Goal: Navigation & Orientation: Find specific page/section

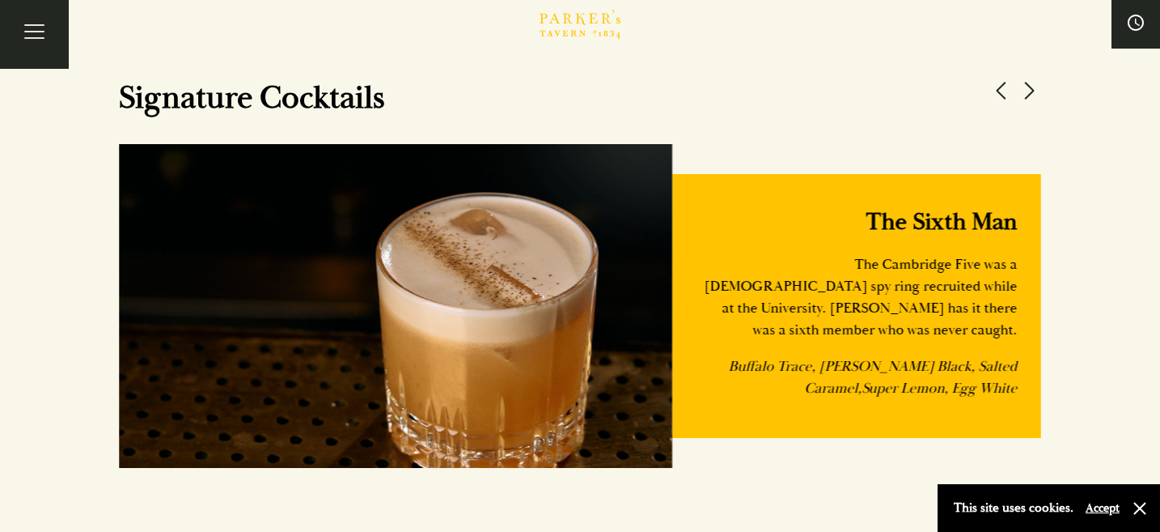
scroll to position [1375, 0]
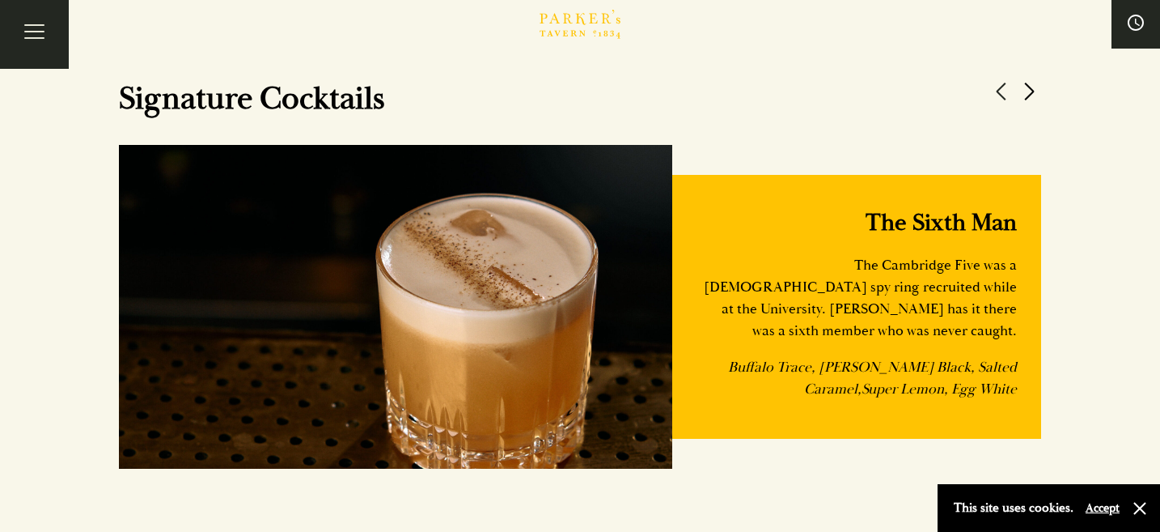
click at [1037, 87] on button at bounding box center [1029, 91] width 24 height 24
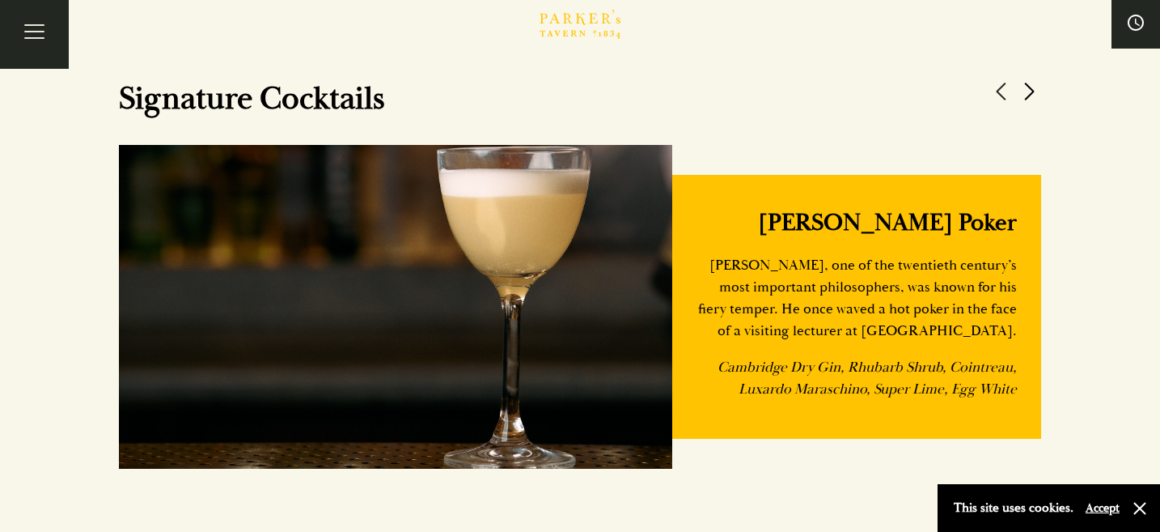
click at [1036, 87] on button at bounding box center [1029, 91] width 24 height 24
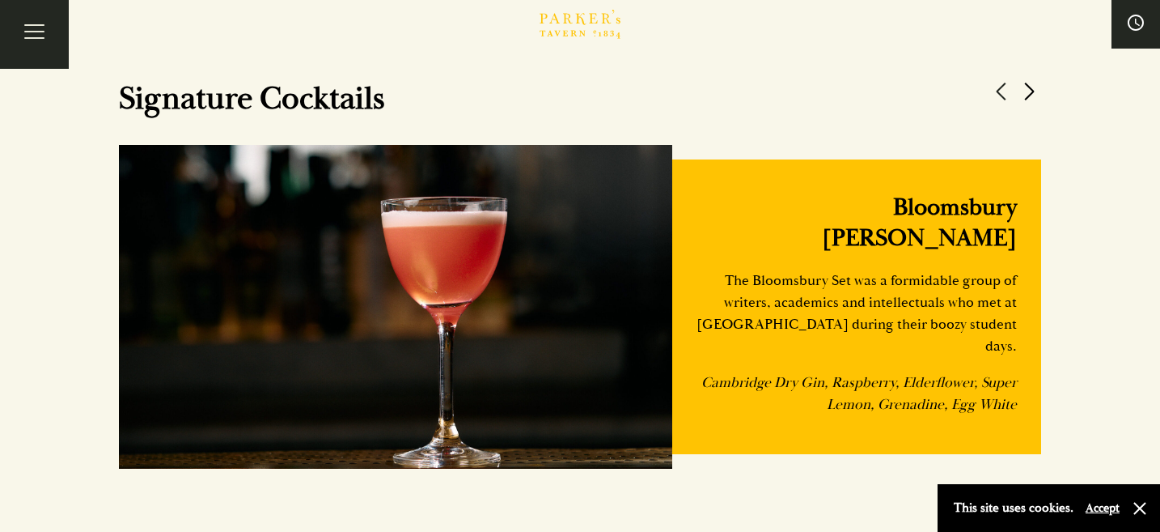
click at [1036, 87] on button at bounding box center [1029, 91] width 24 height 24
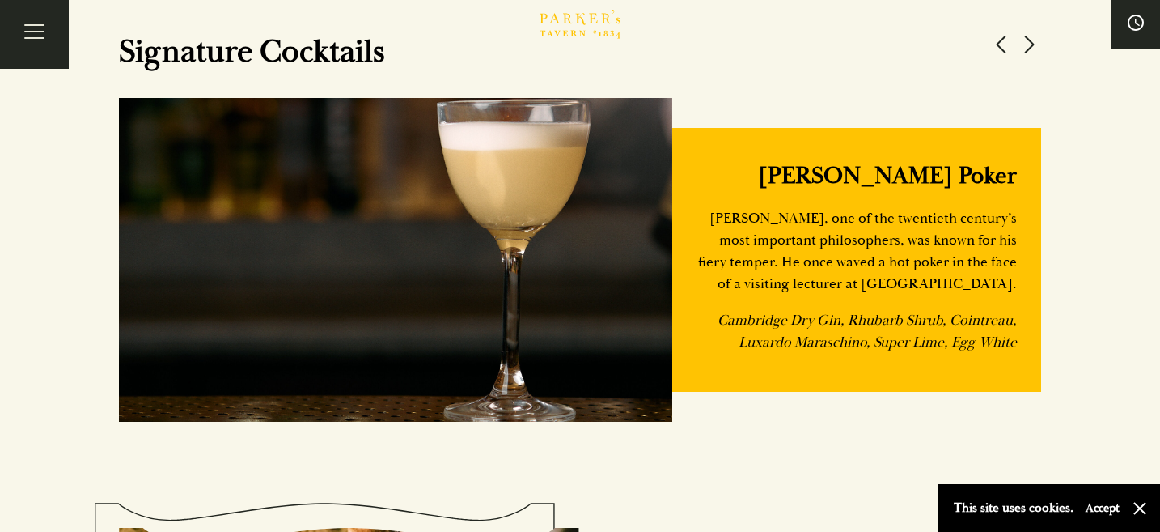
scroll to position [1423, 0]
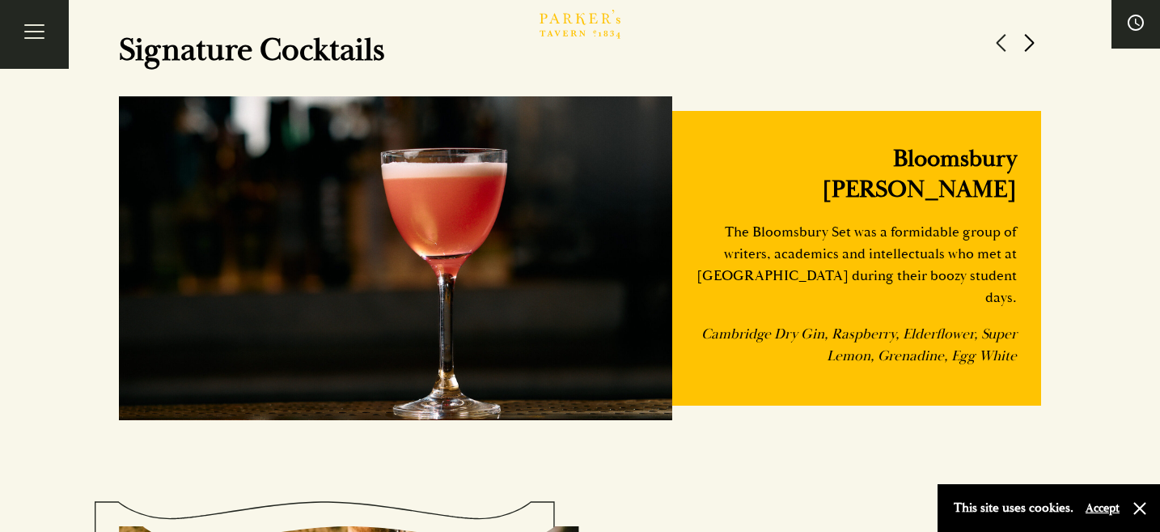
click at [1025, 54] on button at bounding box center [1029, 43] width 24 height 24
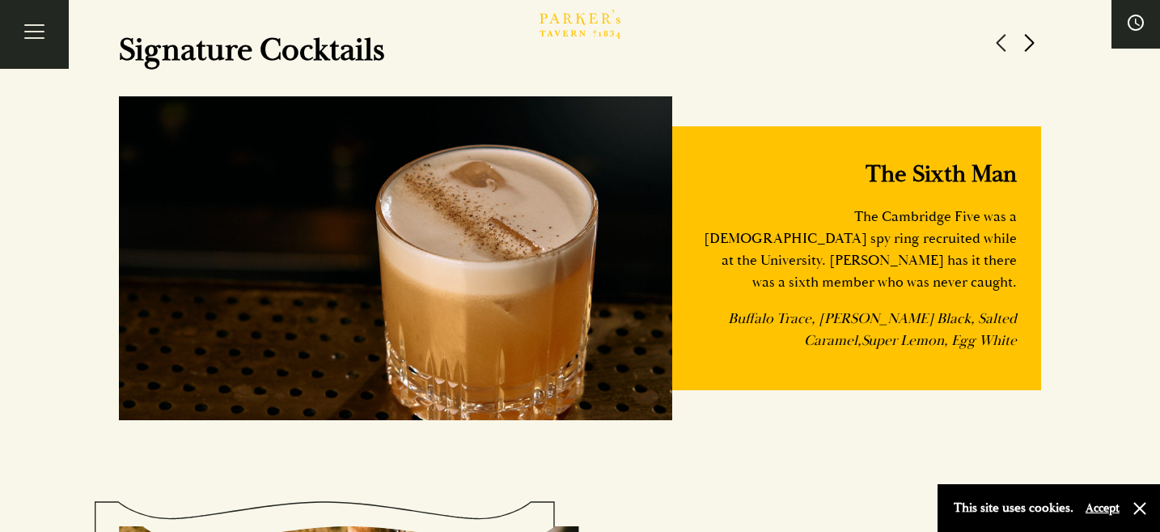
click at [1025, 54] on button at bounding box center [1029, 43] width 24 height 24
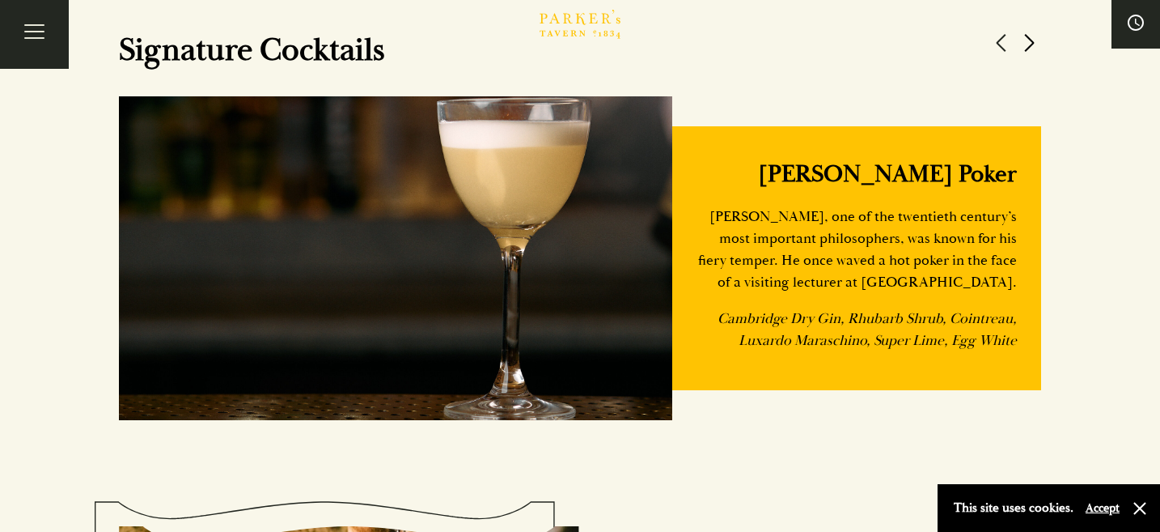
click at [1025, 54] on button at bounding box center [1029, 43] width 24 height 24
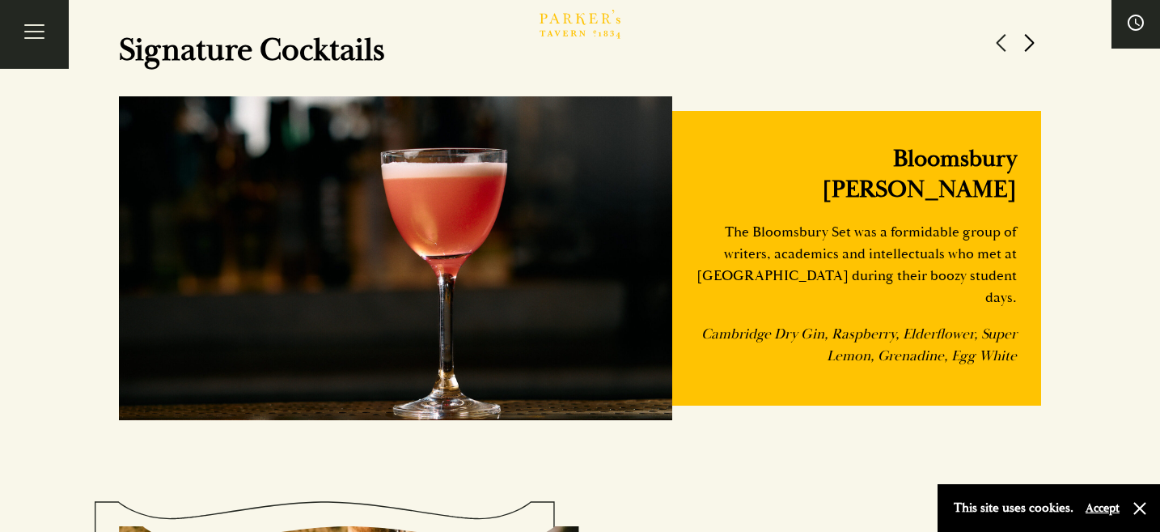
click at [1025, 54] on button at bounding box center [1029, 43] width 24 height 24
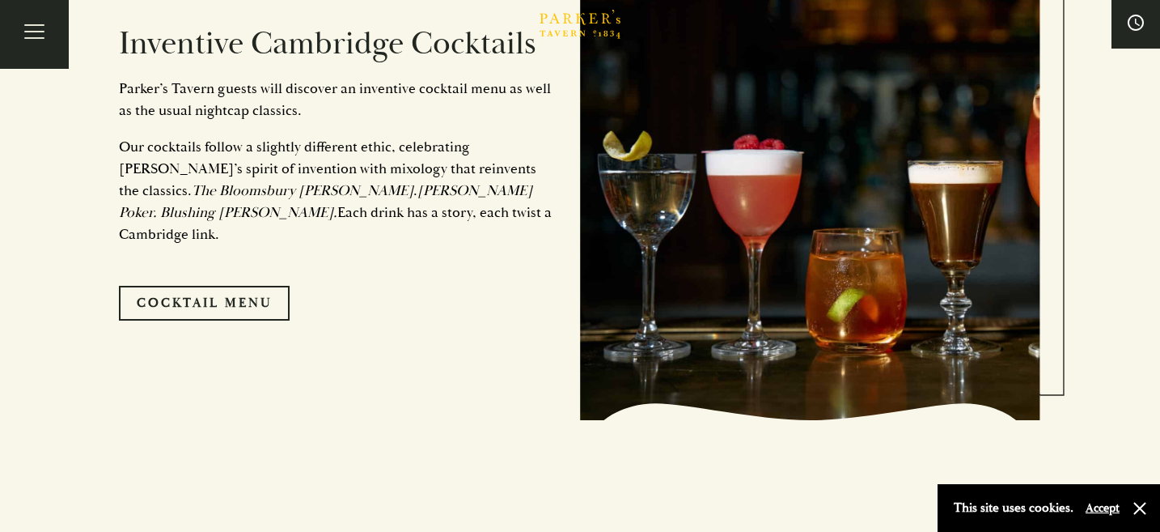
scroll to position [733, 0]
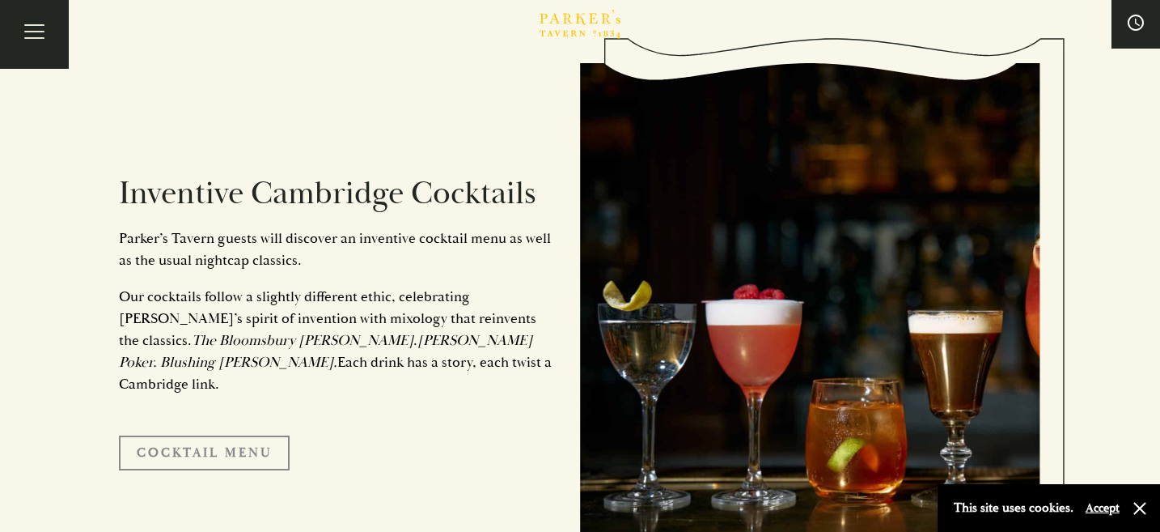
click at [278, 441] on link "Cocktail Menu" at bounding box center [204, 452] width 171 height 34
